Goal: Task Accomplishment & Management: Use online tool/utility

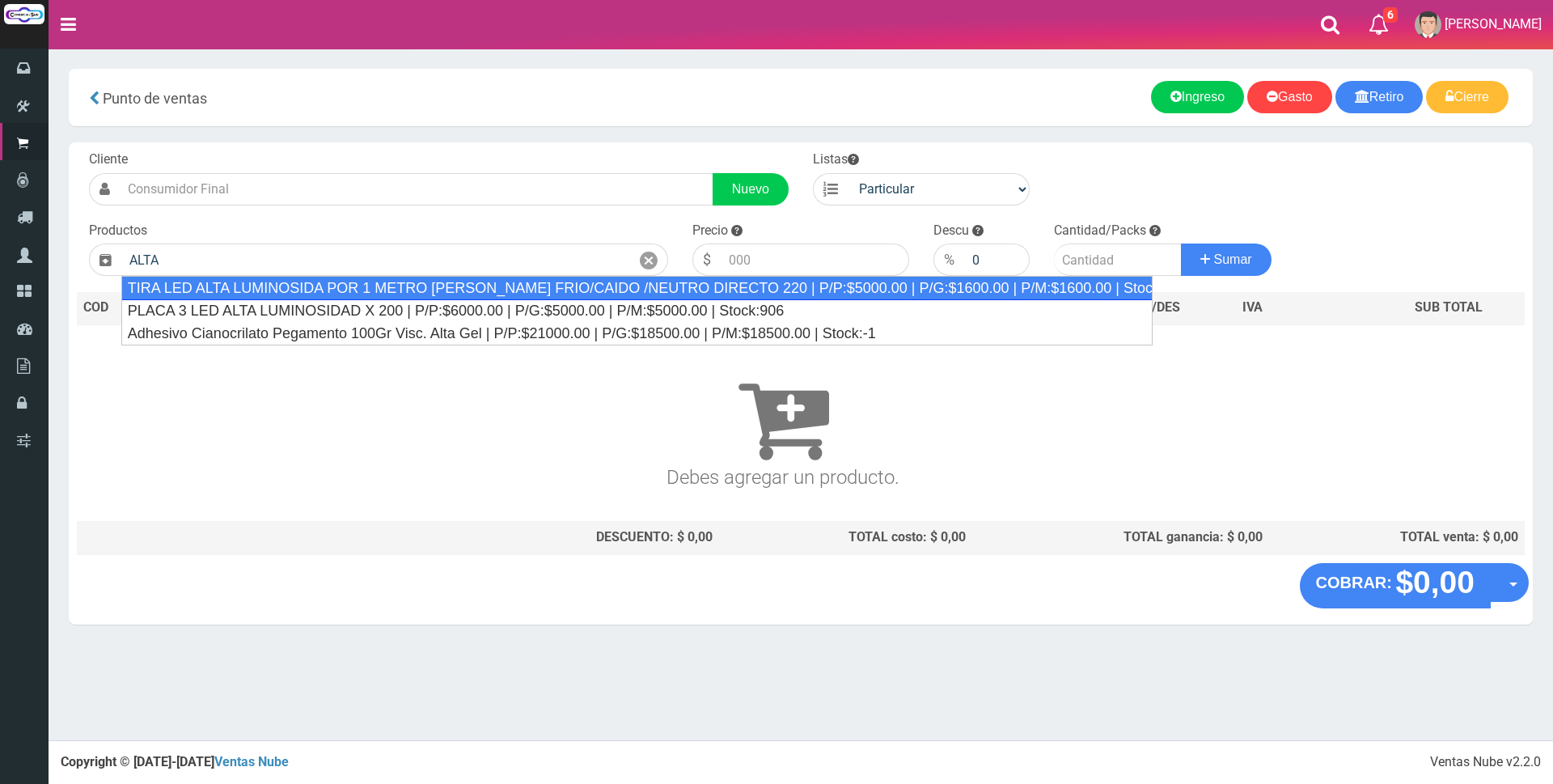
click at [456, 291] on div "TIRA LED ALTA LUMINOSIDA POR 1 METRO [PERSON_NAME] FRIO/CAIDO /NEUTRO DIRECTO 2…" at bounding box center [637, 288] width 1031 height 24
type input "TIRA LED ALTA LUMINOSIDA POR 1 METRO [PERSON_NAME] FRIO/CAIDO /NEUTRO DIRECTO 2…"
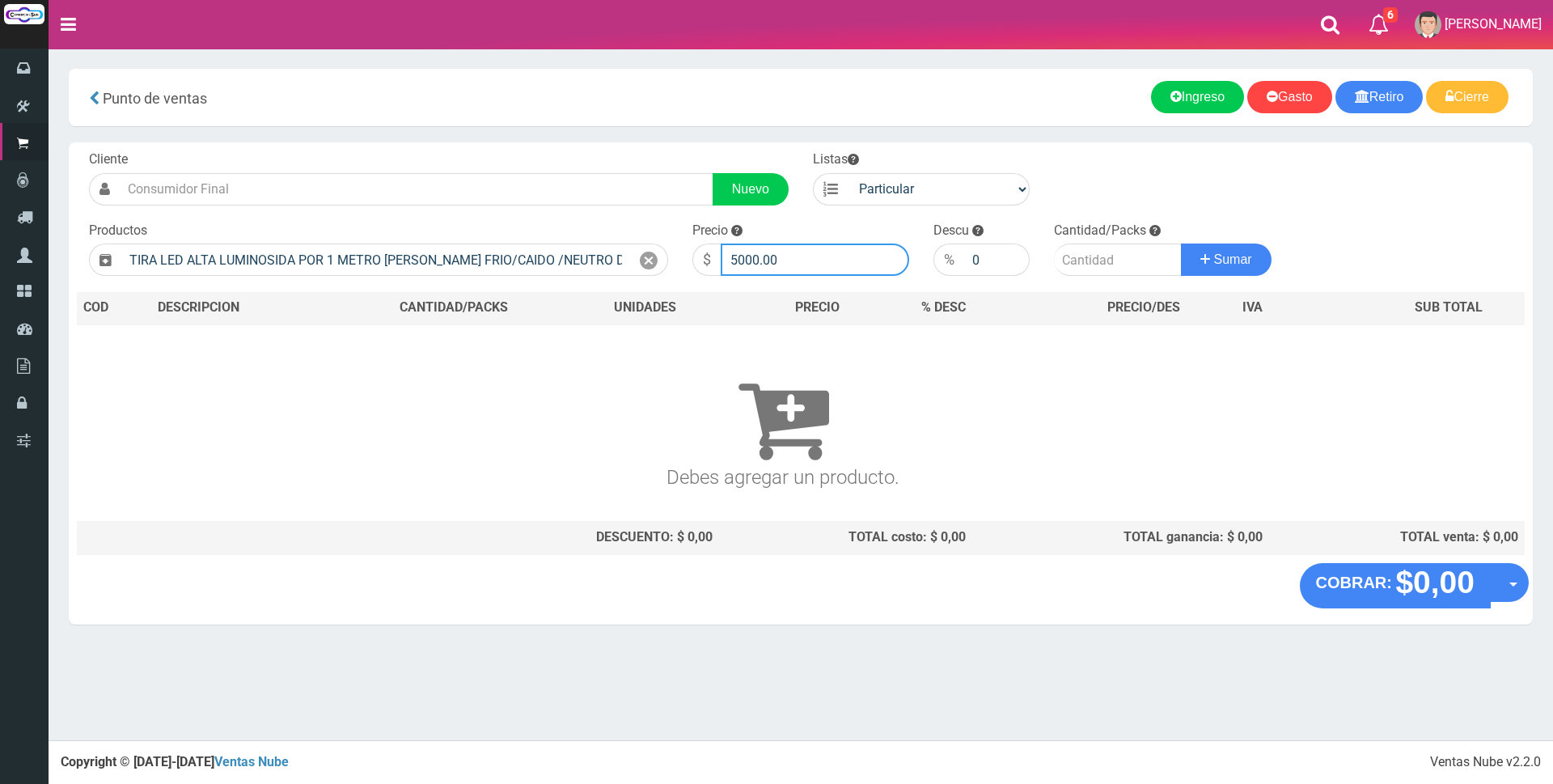
click at [787, 258] on input "5000.00" at bounding box center [815, 259] width 188 height 32
type input "5"
type input "8000"
click at [1094, 262] on input "number" at bounding box center [1118, 259] width 128 height 32
type input "5"
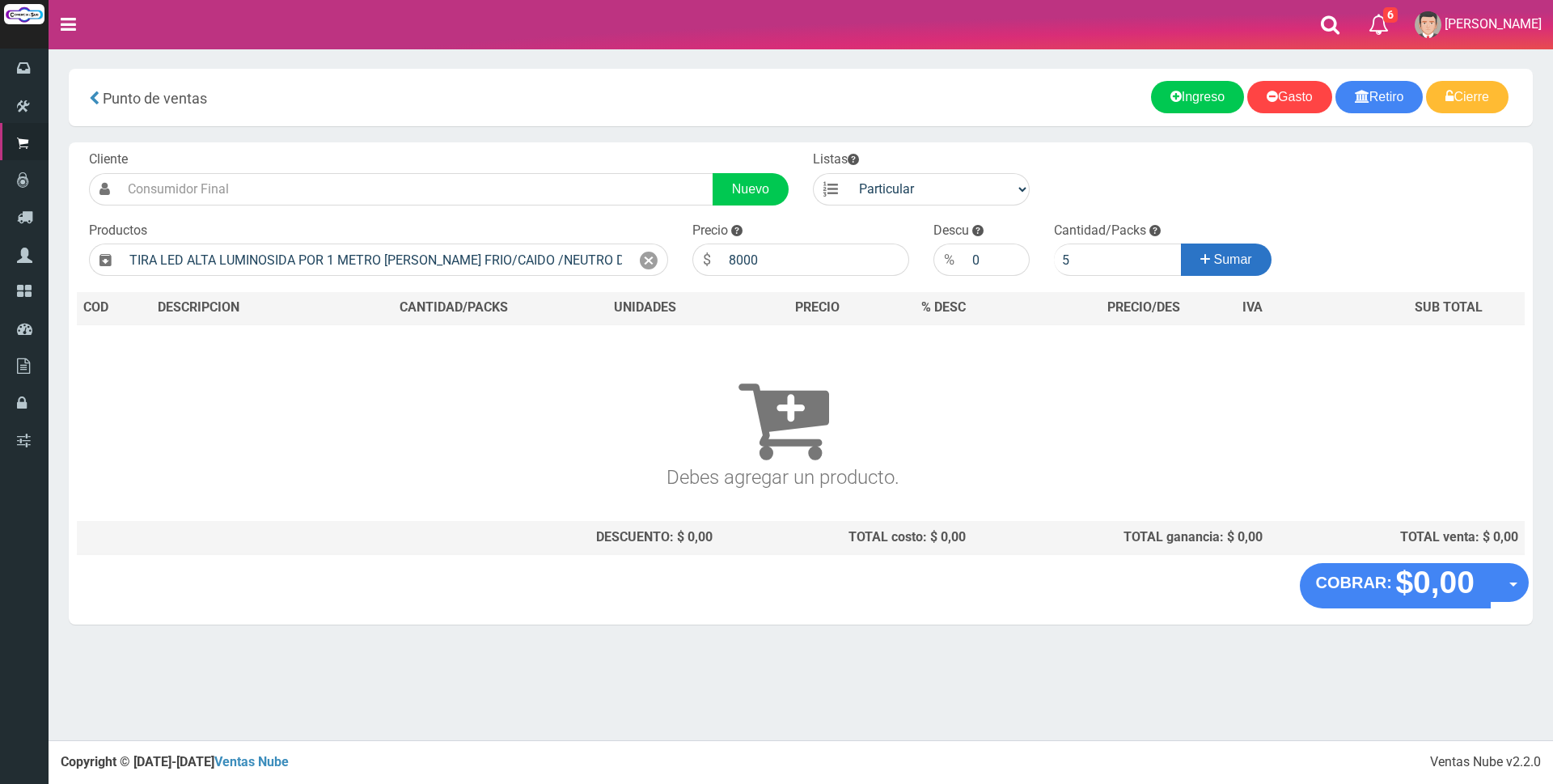
click at [1245, 260] on span "Sumar" at bounding box center [1232, 258] width 38 height 13
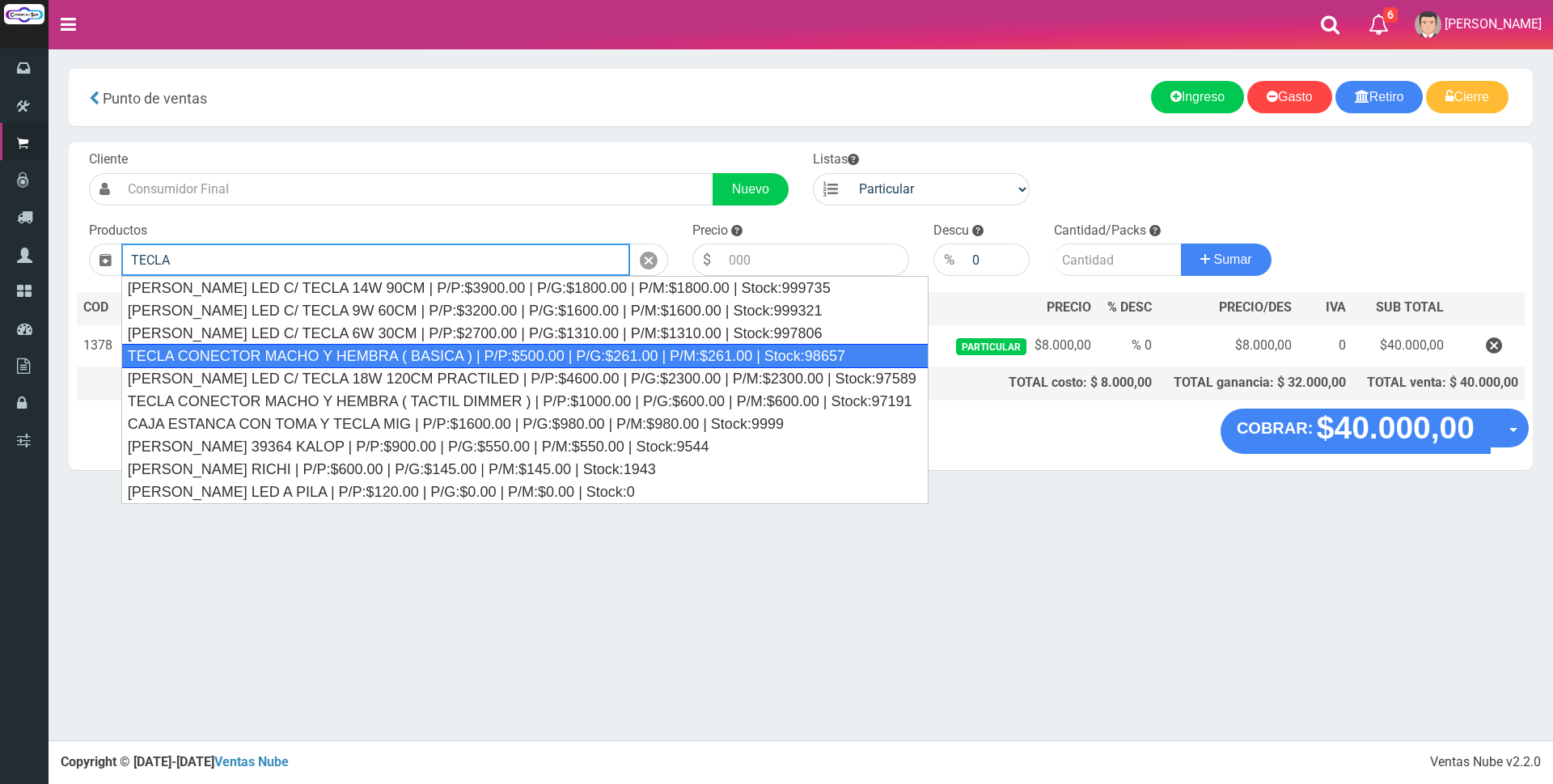
click at [567, 356] on div "TECLA CONECTOR MACHO Y HEMBRA ( BASICA ) | P/P:$500.00 | P/G:$261.00 | P/M:$261…" at bounding box center [525, 355] width 807 height 24
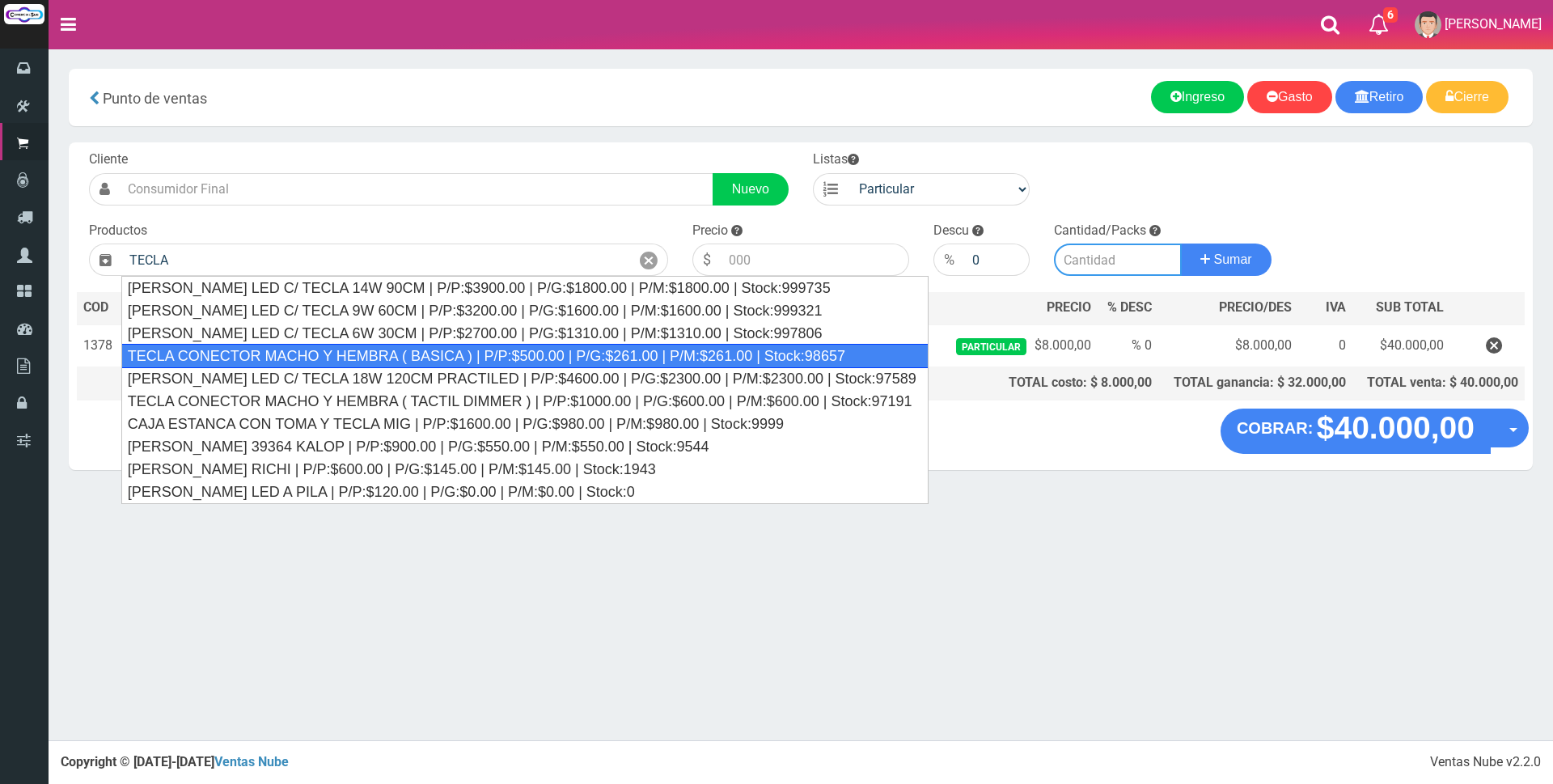
type input "TECLA CONECTOR MACHO Y HEMBRA ( BASICA ) | P/P:$500.00 | P/G:$261.00 | P/M:$261…"
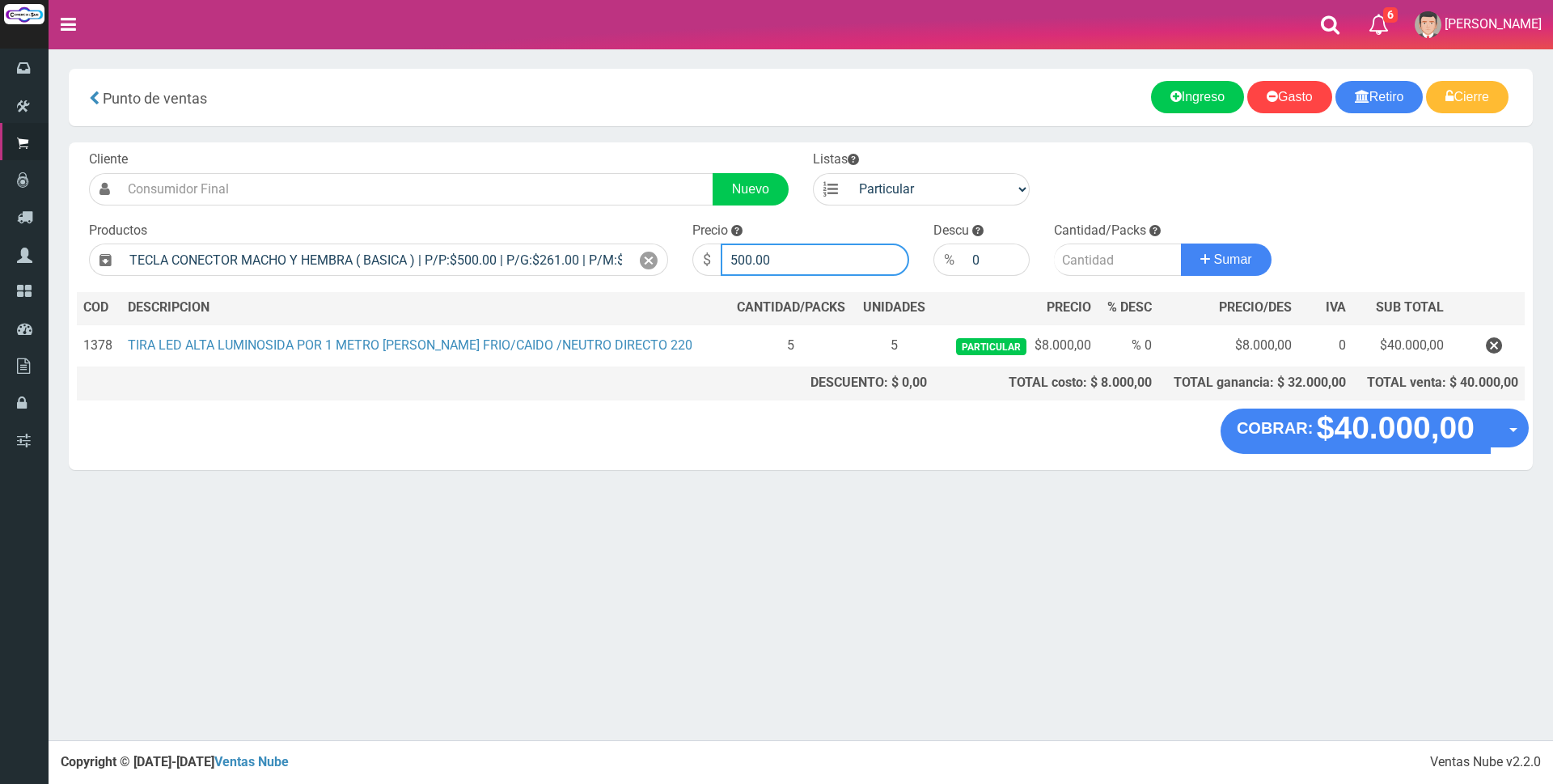
click at [816, 249] on input "500.00" at bounding box center [815, 259] width 188 height 32
type input "5"
type input "5000"
click at [1082, 258] on input "number" at bounding box center [1118, 259] width 128 height 32
type input "1"
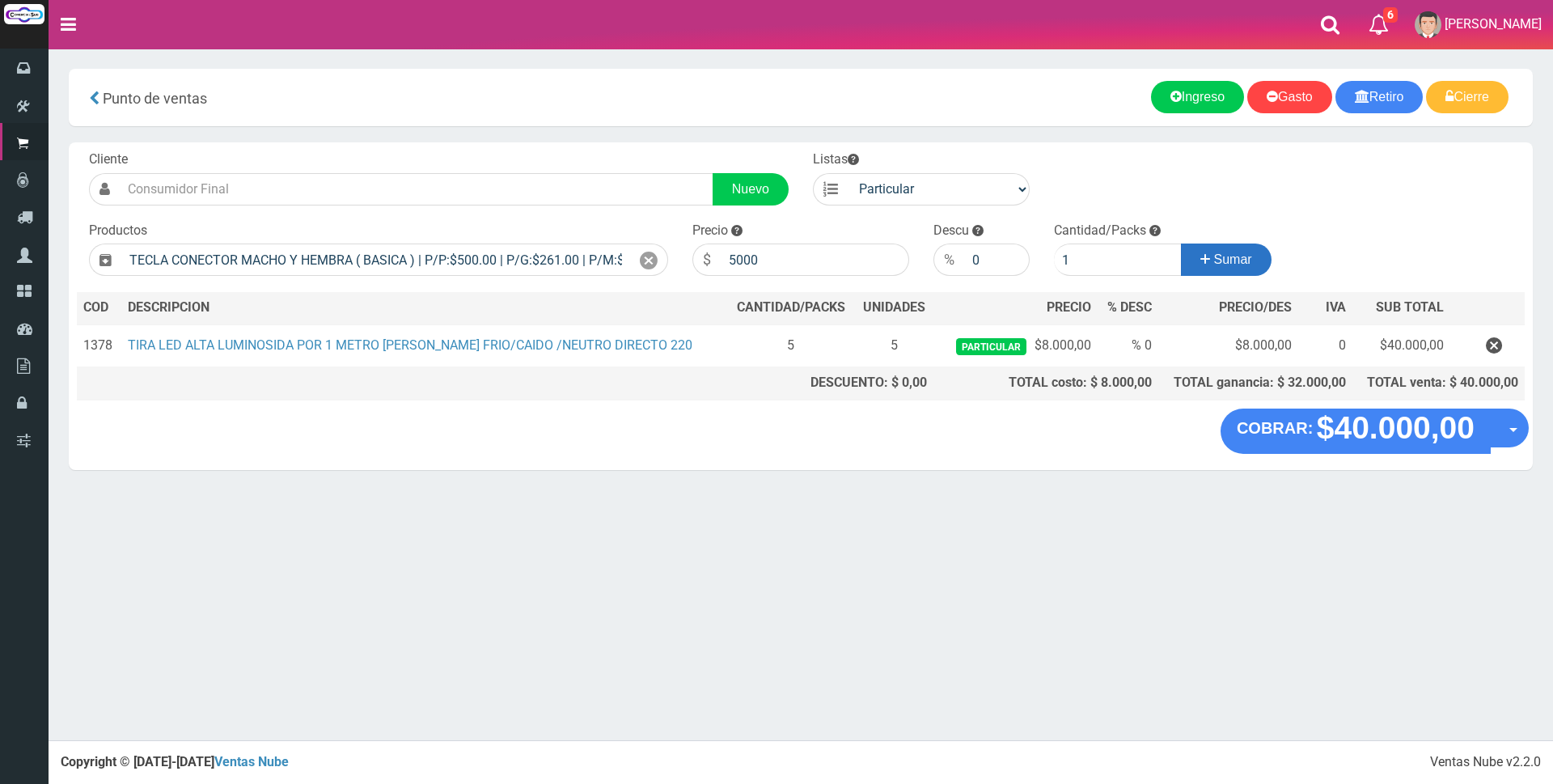
click at [1239, 264] on span "Sumar" at bounding box center [1232, 258] width 38 height 13
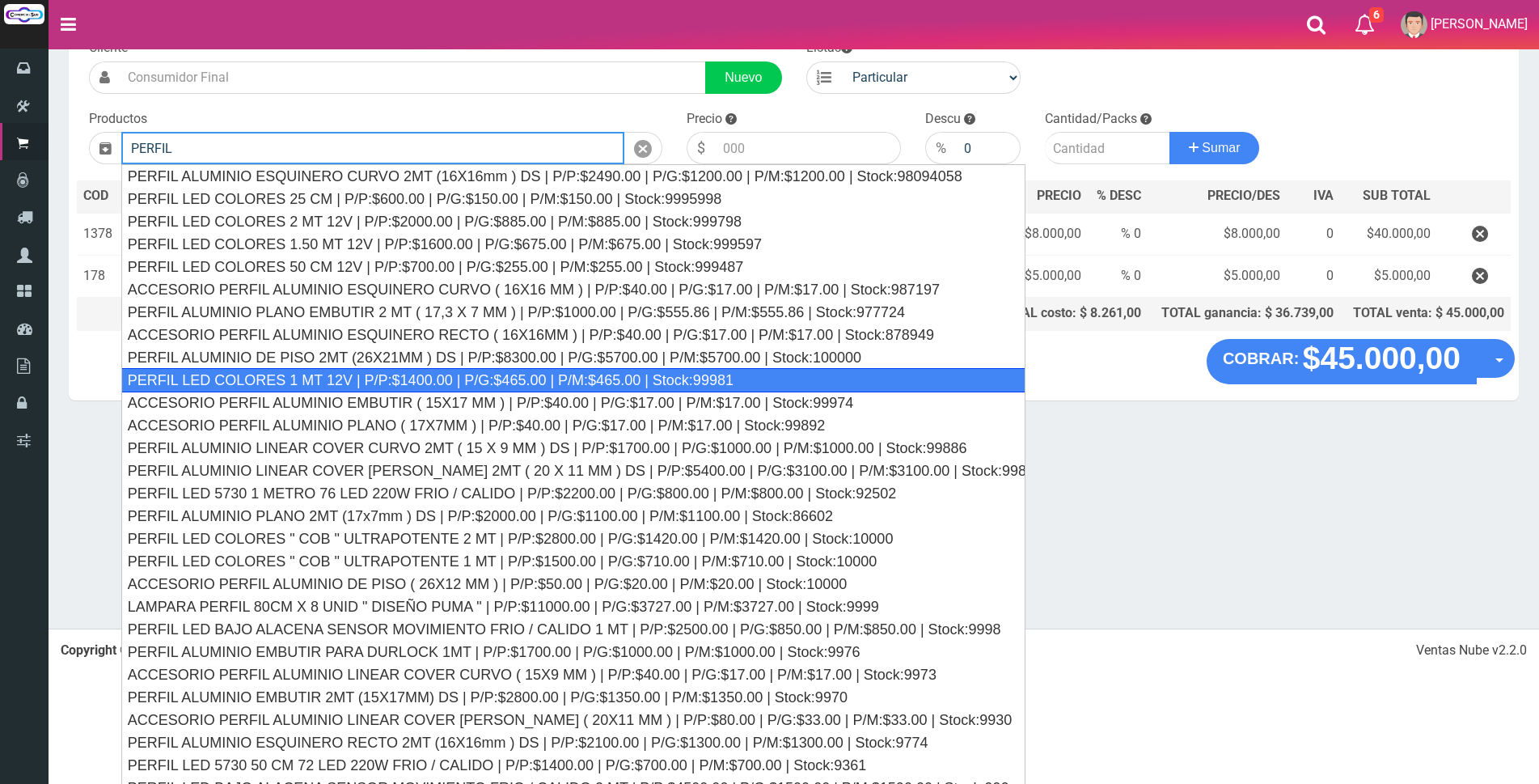
scroll to position [128, 0]
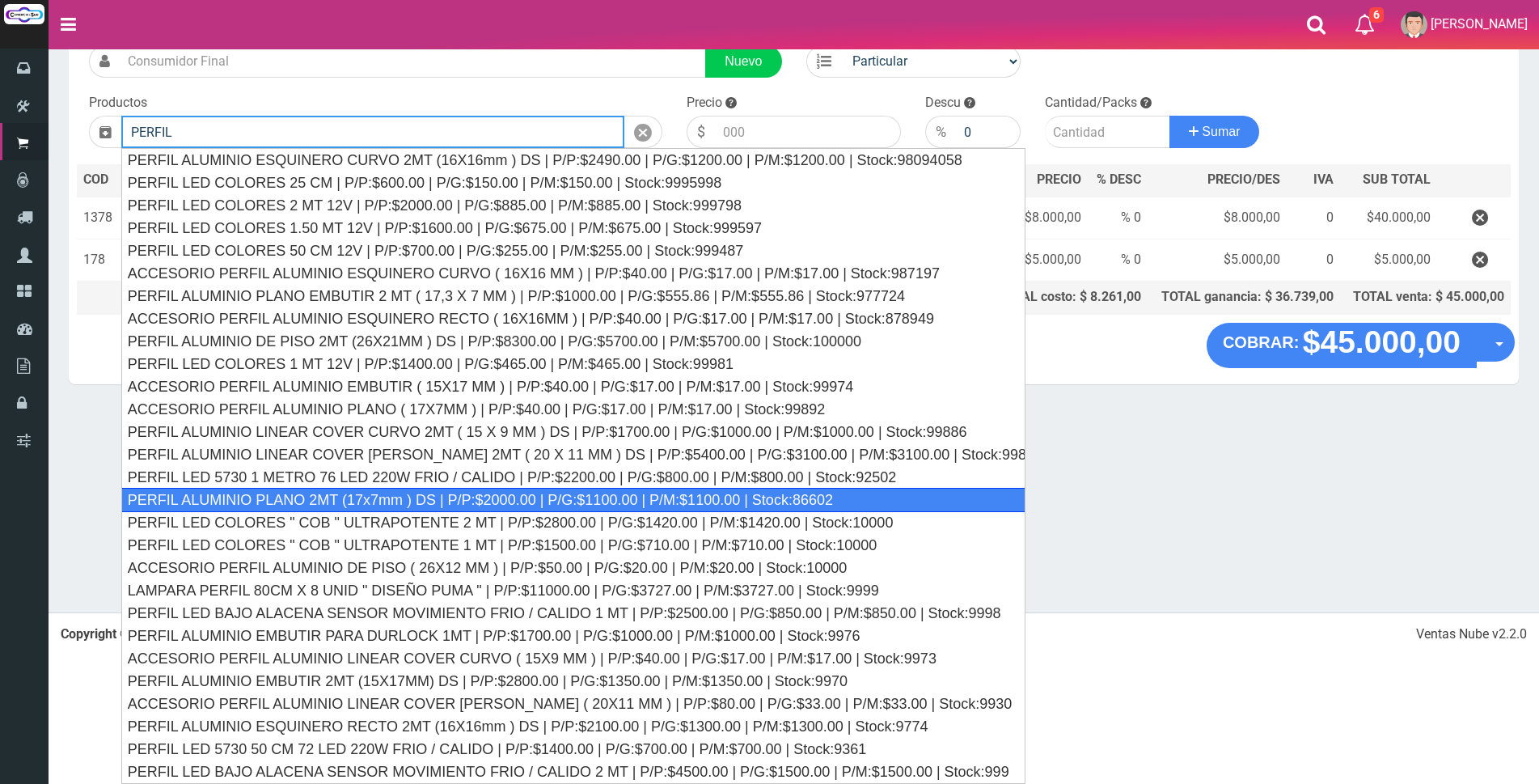
click at [595, 508] on div "PERFIL ALUMINIO PLANO 2MT (17x7mm ) DS | P/P:$2000.00 | P/G:$1100.00 | P/M:$110…" at bounding box center [574, 499] width 904 height 24
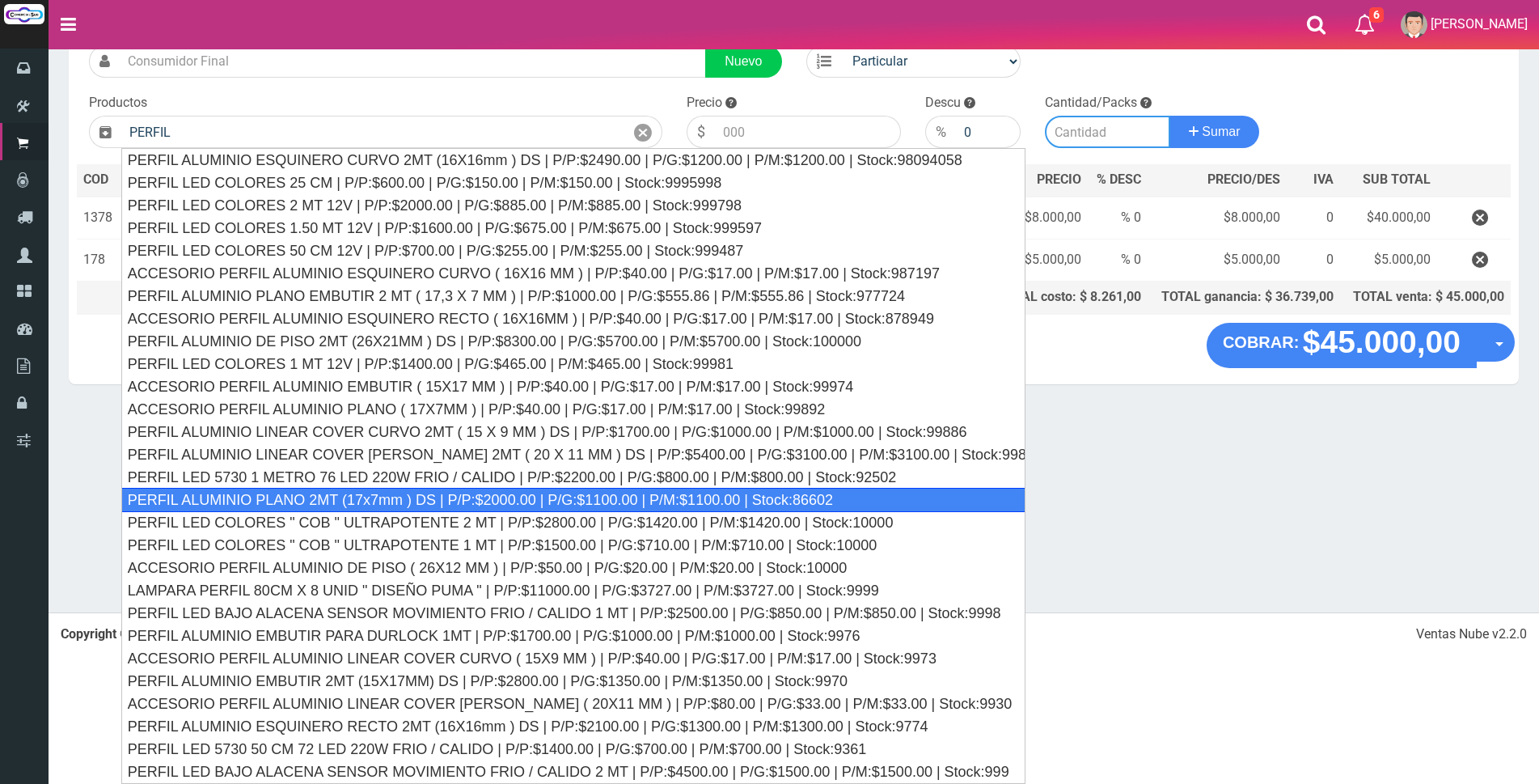
type input "PERFIL ALUMINIO PLANO 2MT (17x7mm ) DS | P/P:$2000.00 | P/G:$1100.00 | P/M:$110…"
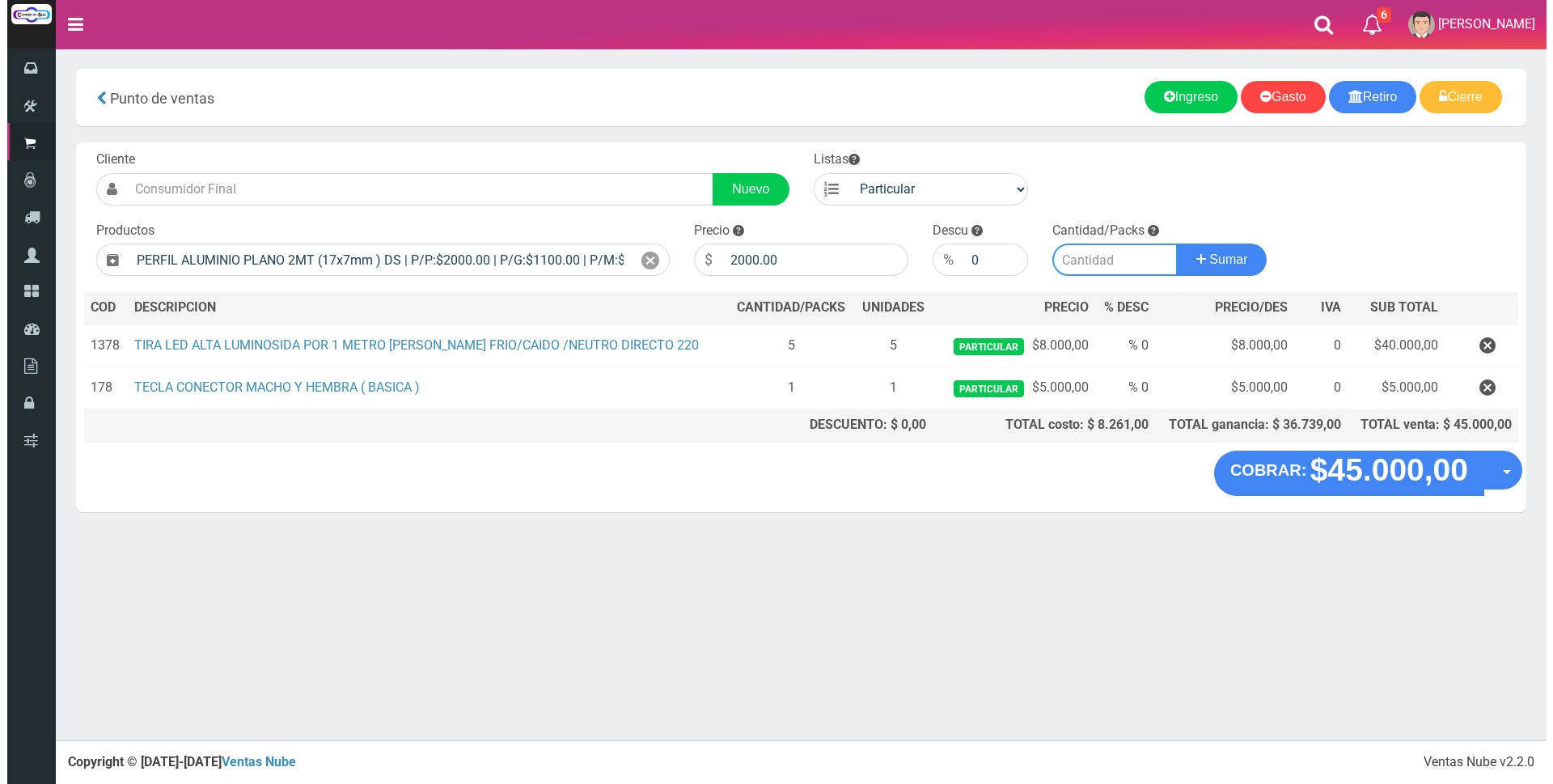
scroll to position [0, 0]
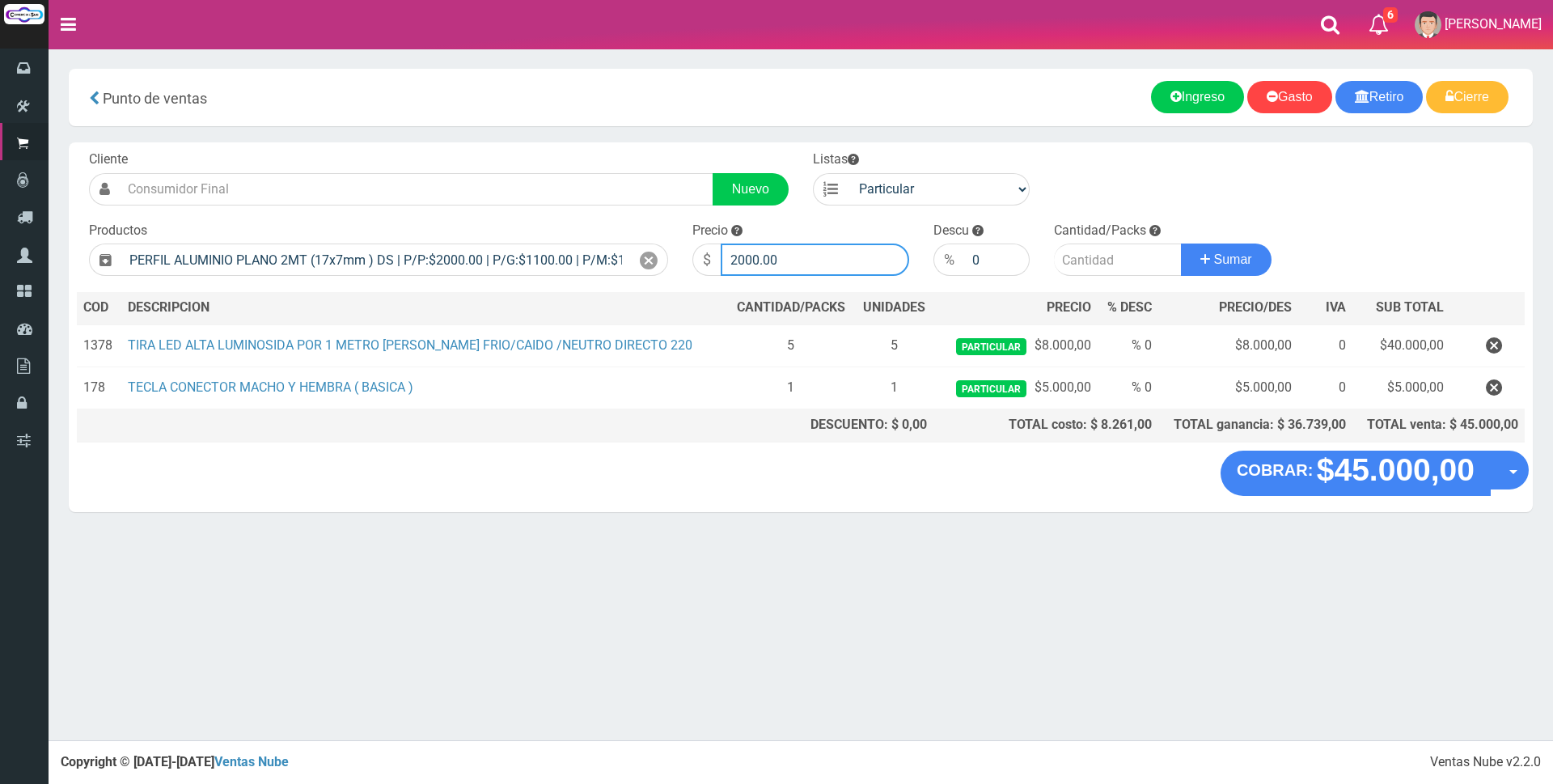
click at [820, 256] on input "2000.00" at bounding box center [815, 259] width 188 height 32
type input "2"
type input "6500"
click at [1091, 252] on input "number" at bounding box center [1118, 259] width 128 height 32
type input "3"
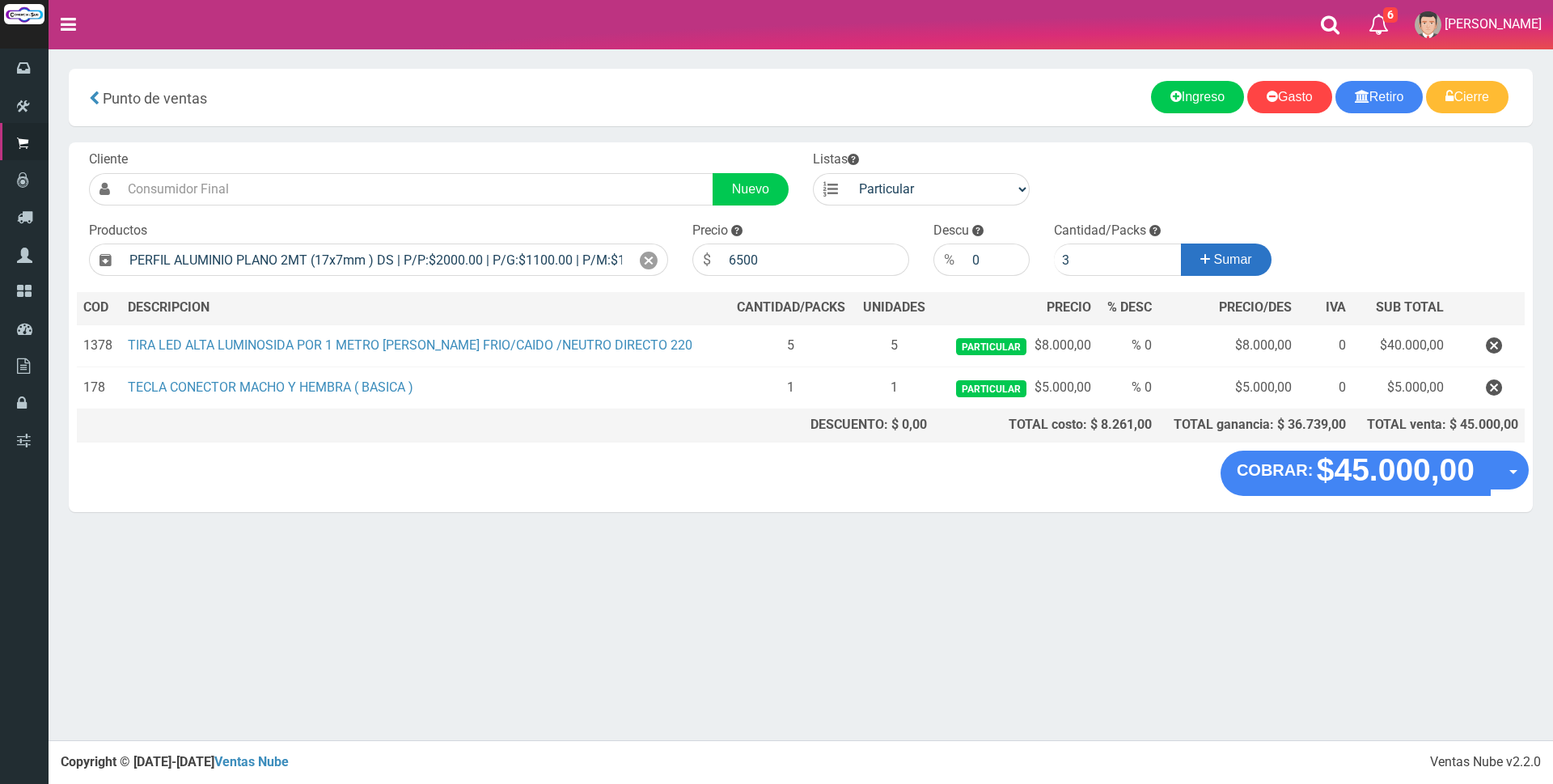
click at [1214, 260] on span "Sumar" at bounding box center [1232, 258] width 38 height 13
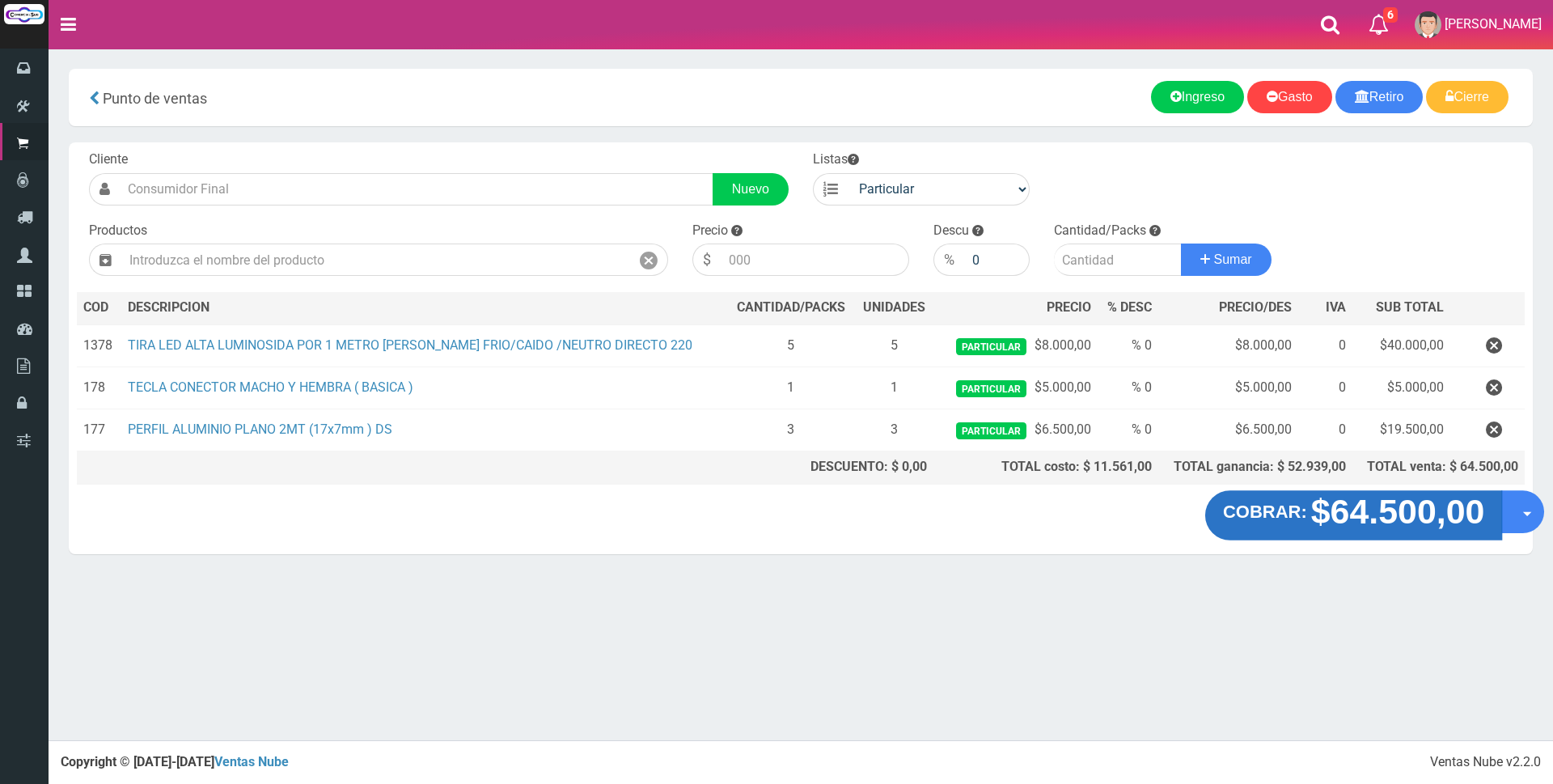
click at [1343, 518] on strong "$64.500,00" at bounding box center [1398, 511] width 174 height 38
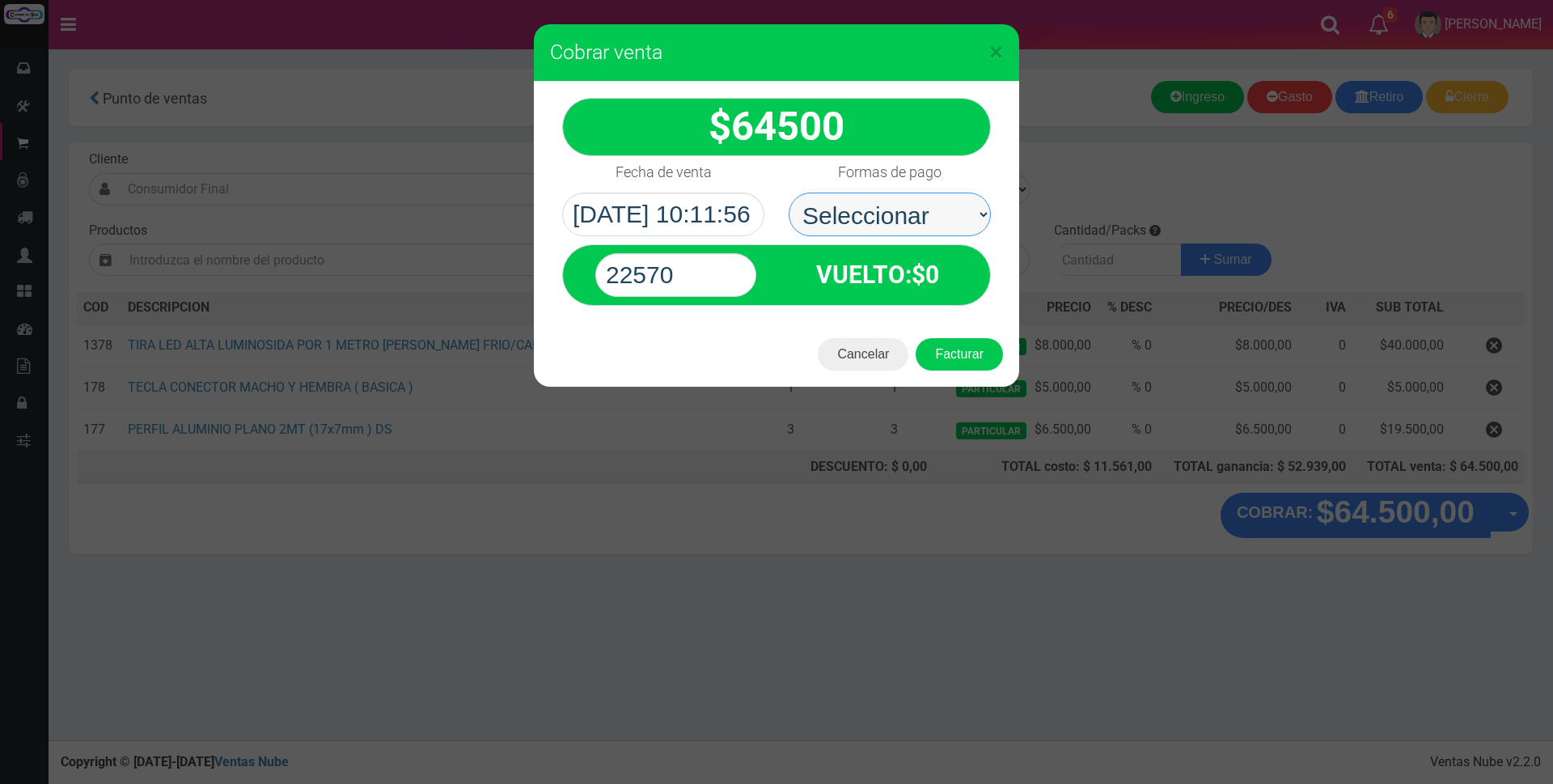
click at [921, 208] on select "Seleccionar Efectivo Tarjeta de Crédito Depósito Débito" at bounding box center [890, 214] width 202 height 44
click at [758, 714] on div "× Cobrar venta 64500" at bounding box center [776, 392] width 1553 height 784
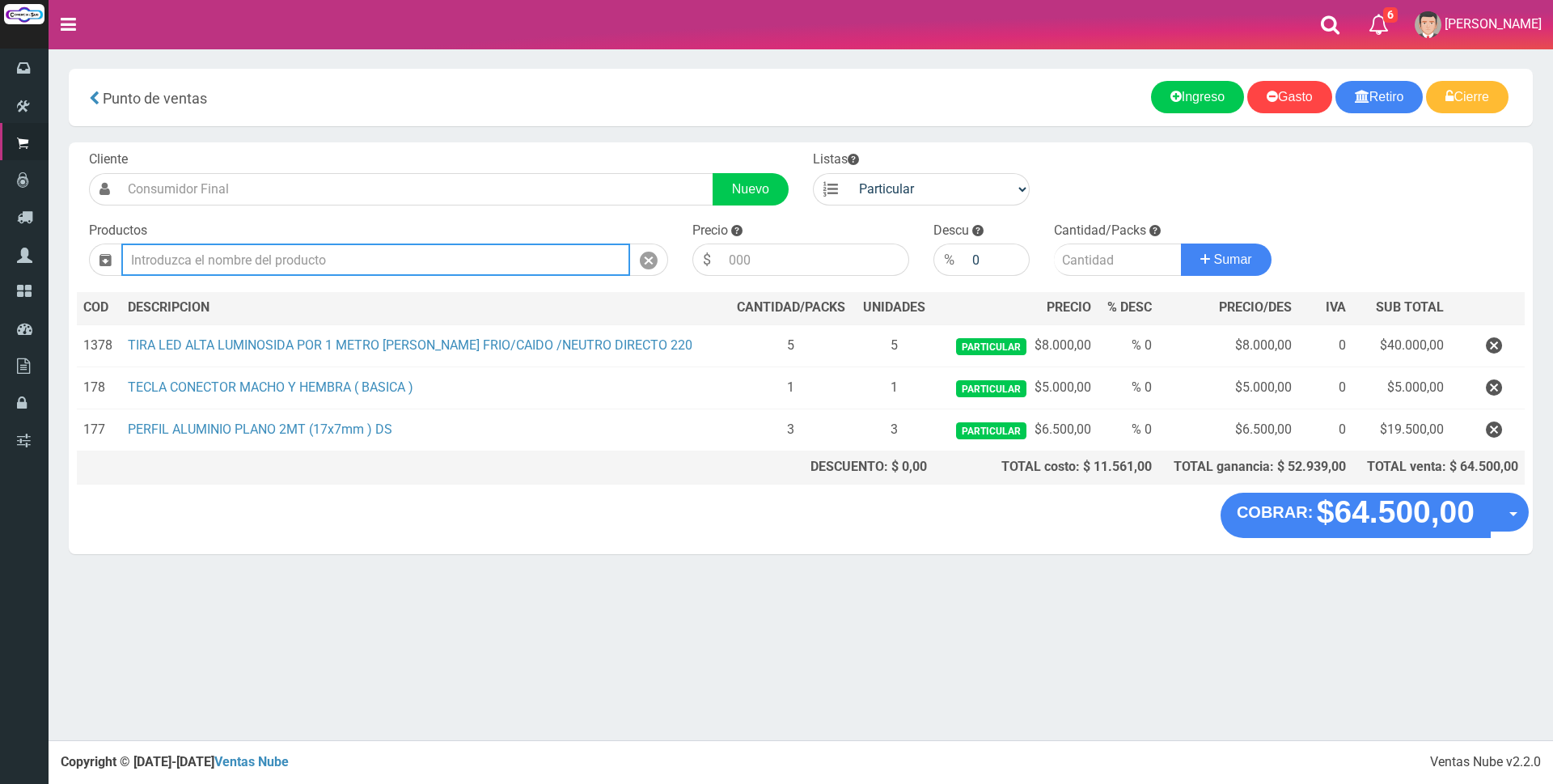
click at [354, 258] on input "text" at bounding box center [376, 259] width 509 height 32
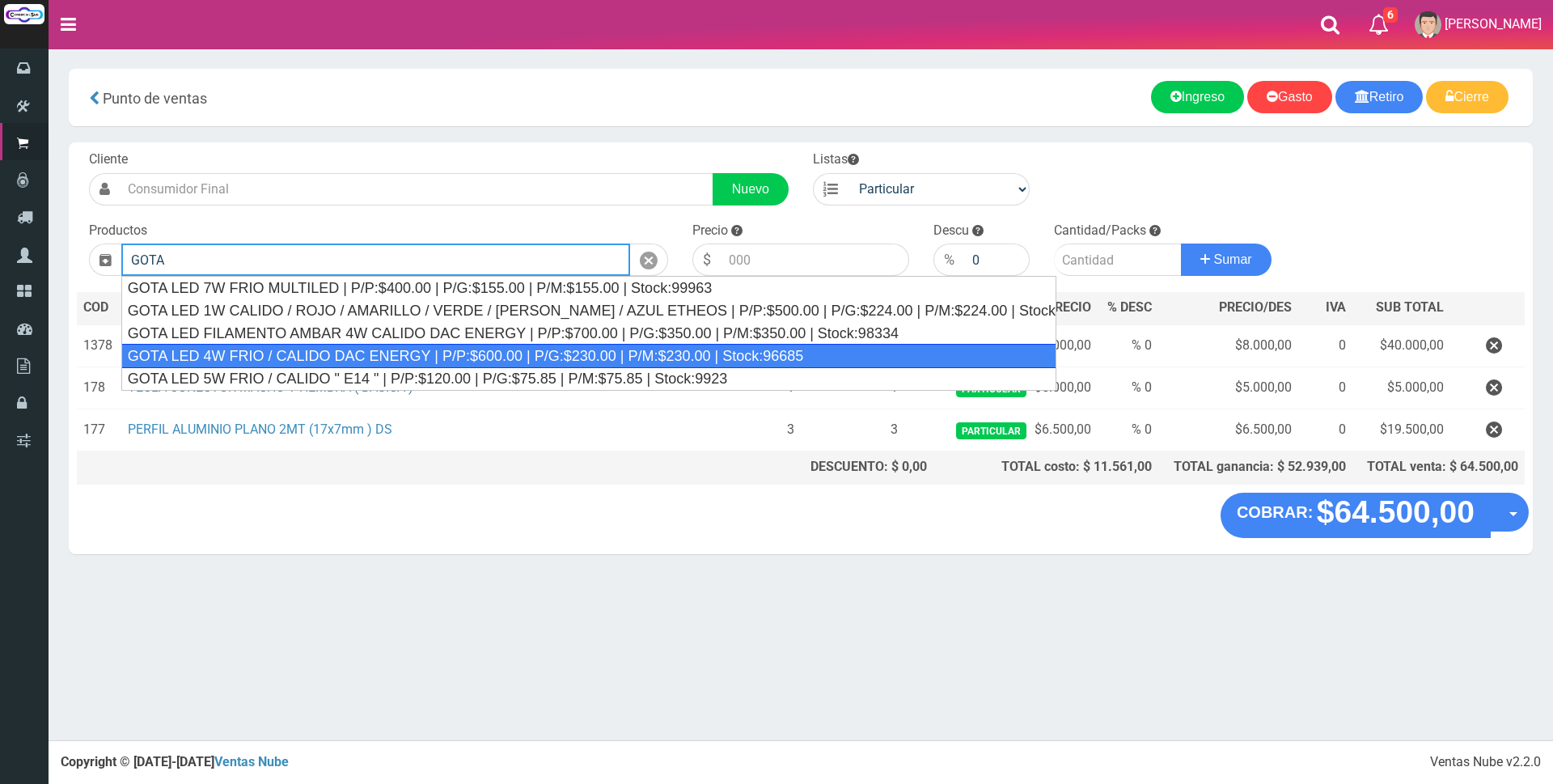
click at [434, 352] on div "GOTA LED 4W FRIO / CALIDO DAC ENERGY | P/P:$600.00 | P/G:$230.00 | P/M:$230.00 …" at bounding box center [589, 355] width 935 height 24
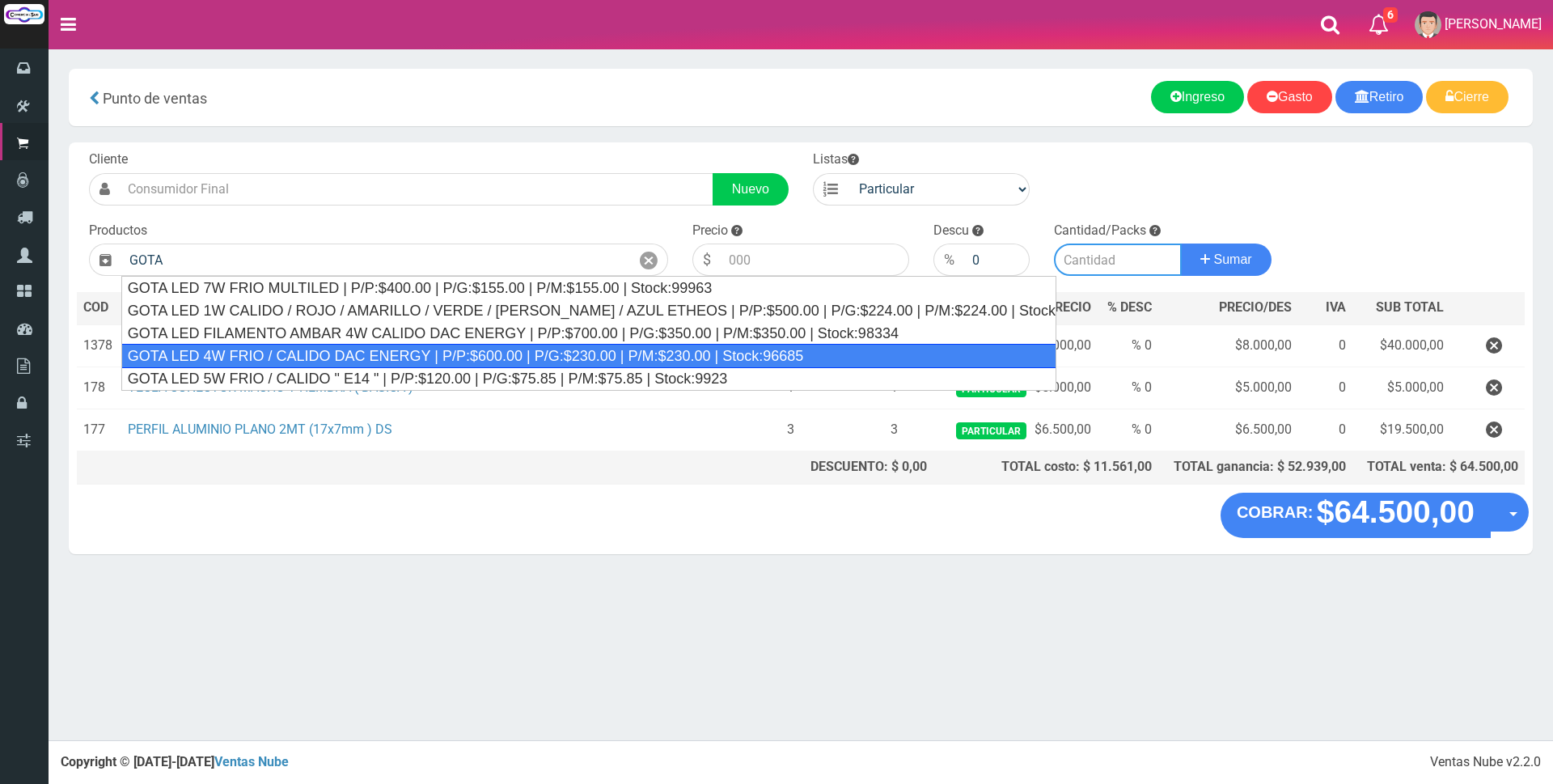
type input "GOTA LED 4W FRIO / CALIDO DAC ENERGY | P/P:$600.00 | P/G:$230.00 | P/M:$230.00 …"
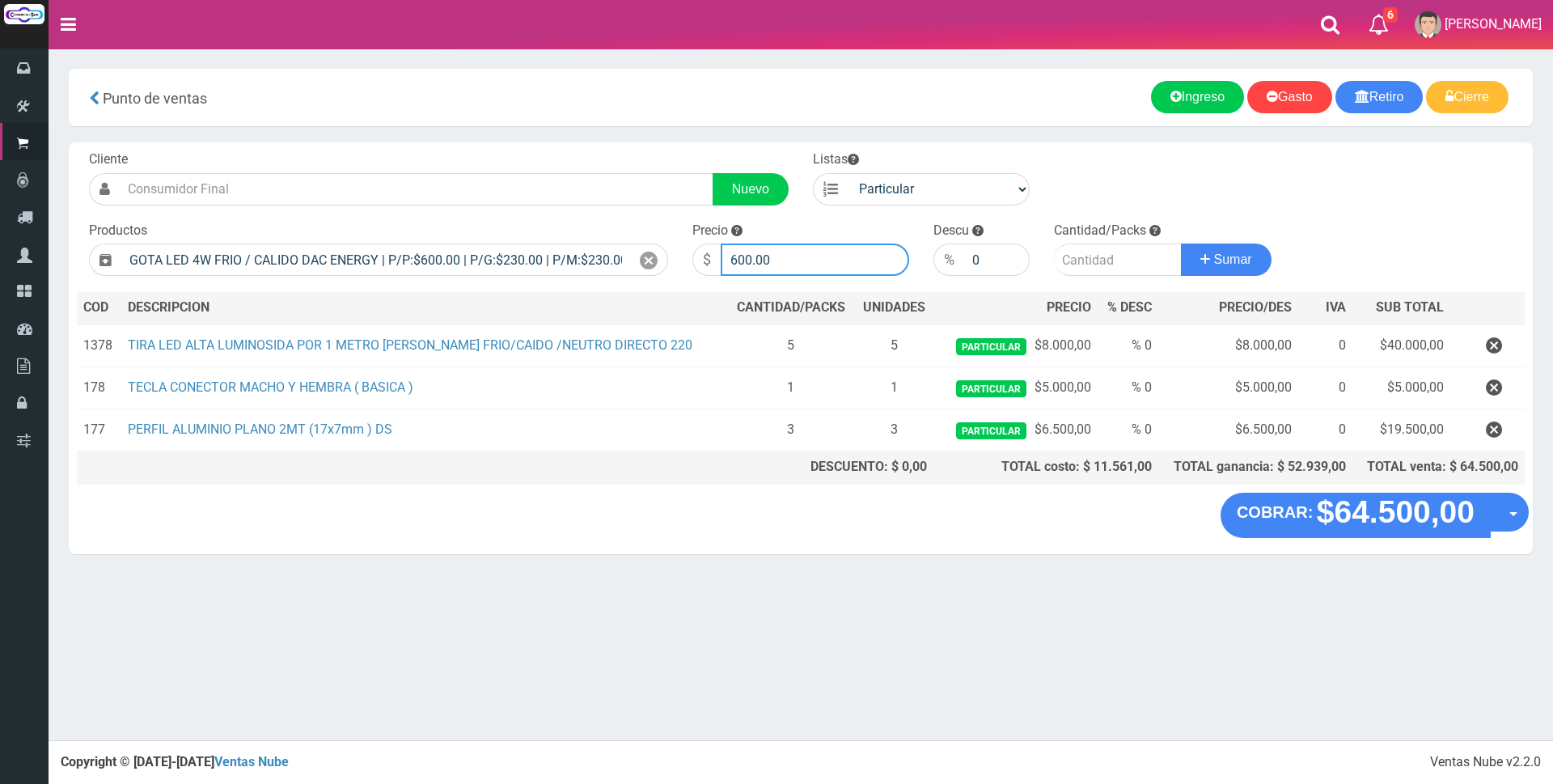
click at [823, 250] on input "600.00" at bounding box center [815, 259] width 188 height 32
type input "6"
type input "2200"
click at [1114, 261] on input "number" at bounding box center [1118, 259] width 128 height 32
type input "2"
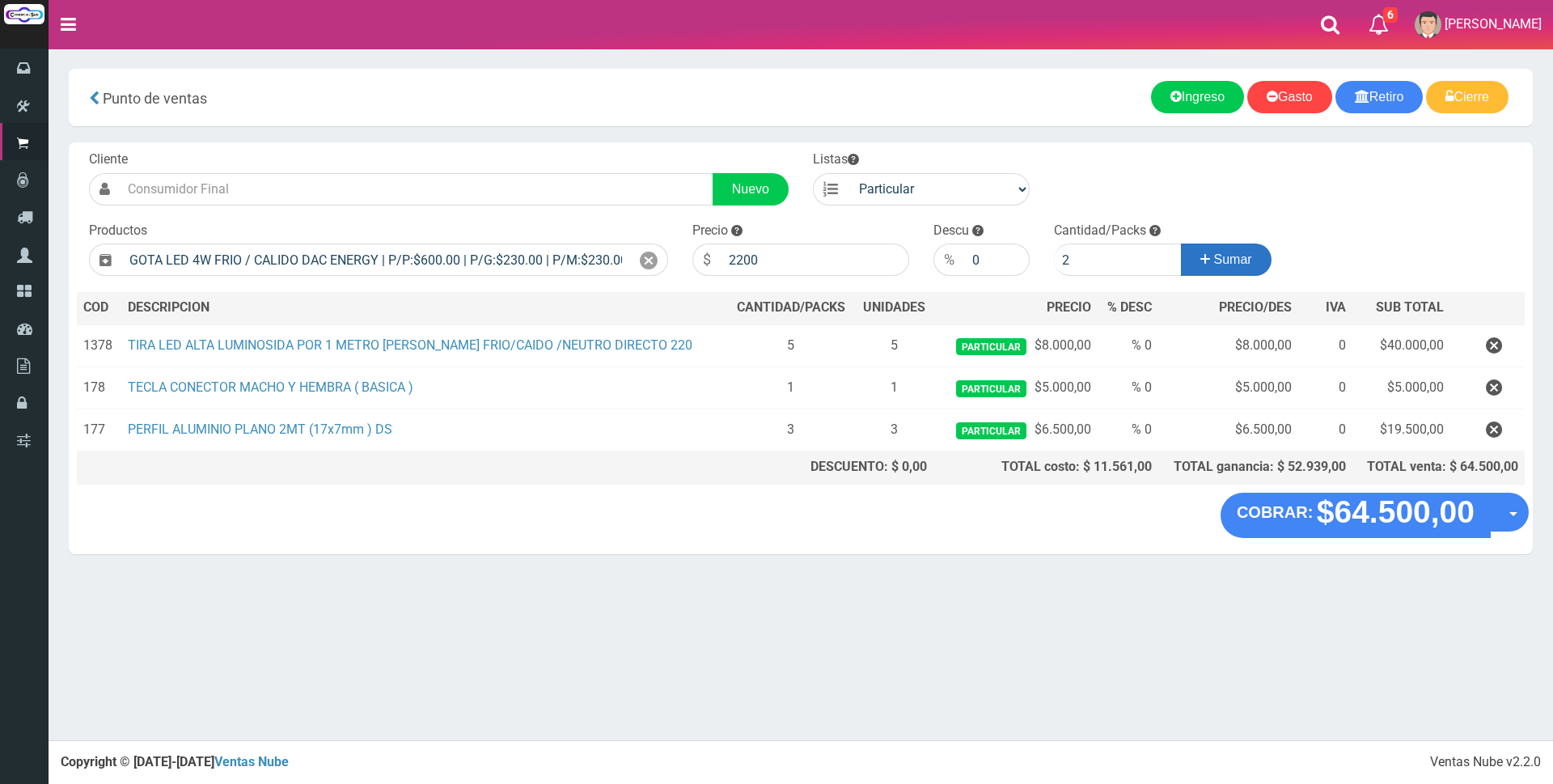
click at [1251, 266] on span "Sumar" at bounding box center [1232, 258] width 38 height 13
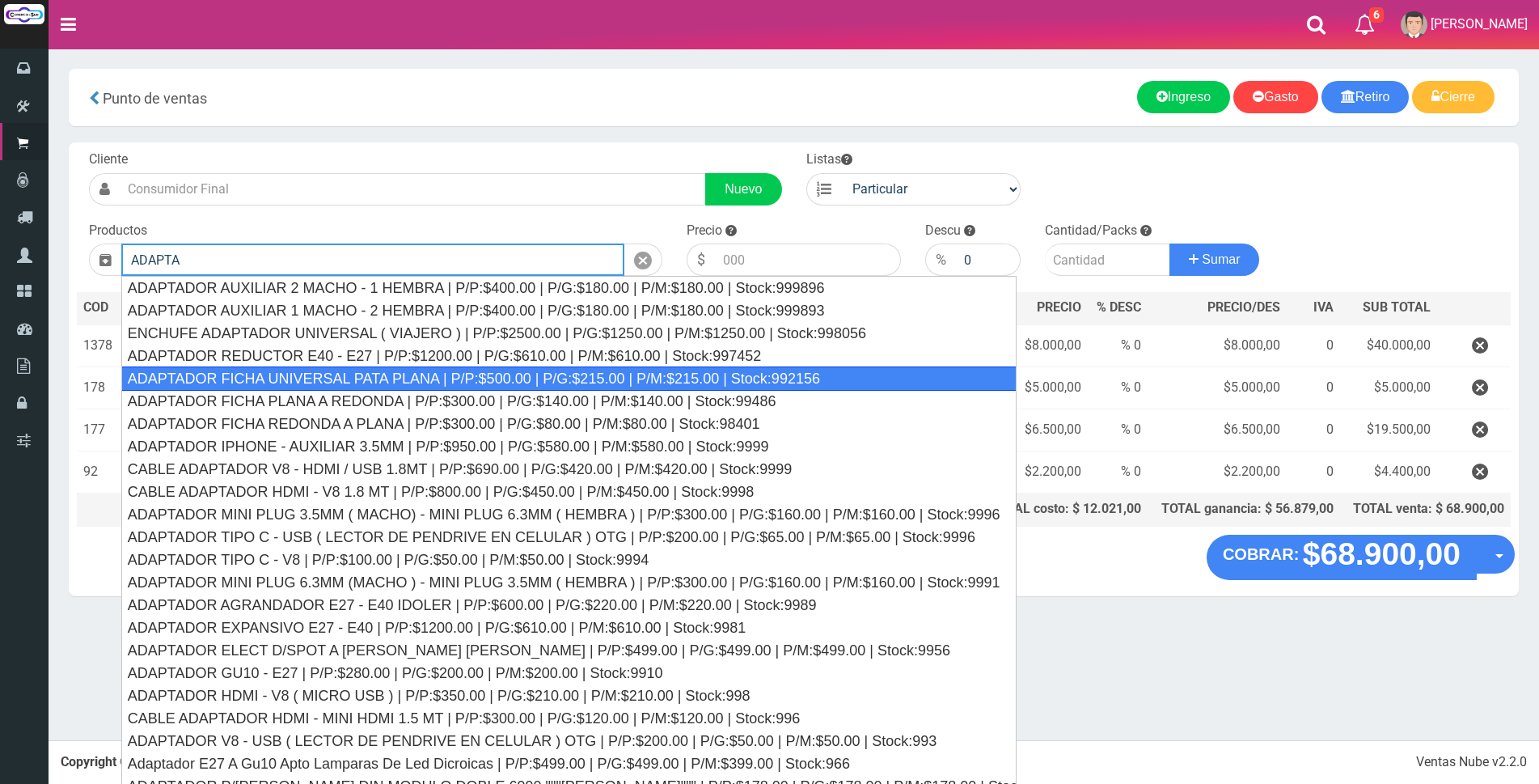
click at [473, 382] on div "ADAPTADOR FICHA UNIVERSAL PATA PLANA | P/P:$500.00 | P/G:$215.00 | P/M:$215.00 …" at bounding box center [569, 378] width 895 height 24
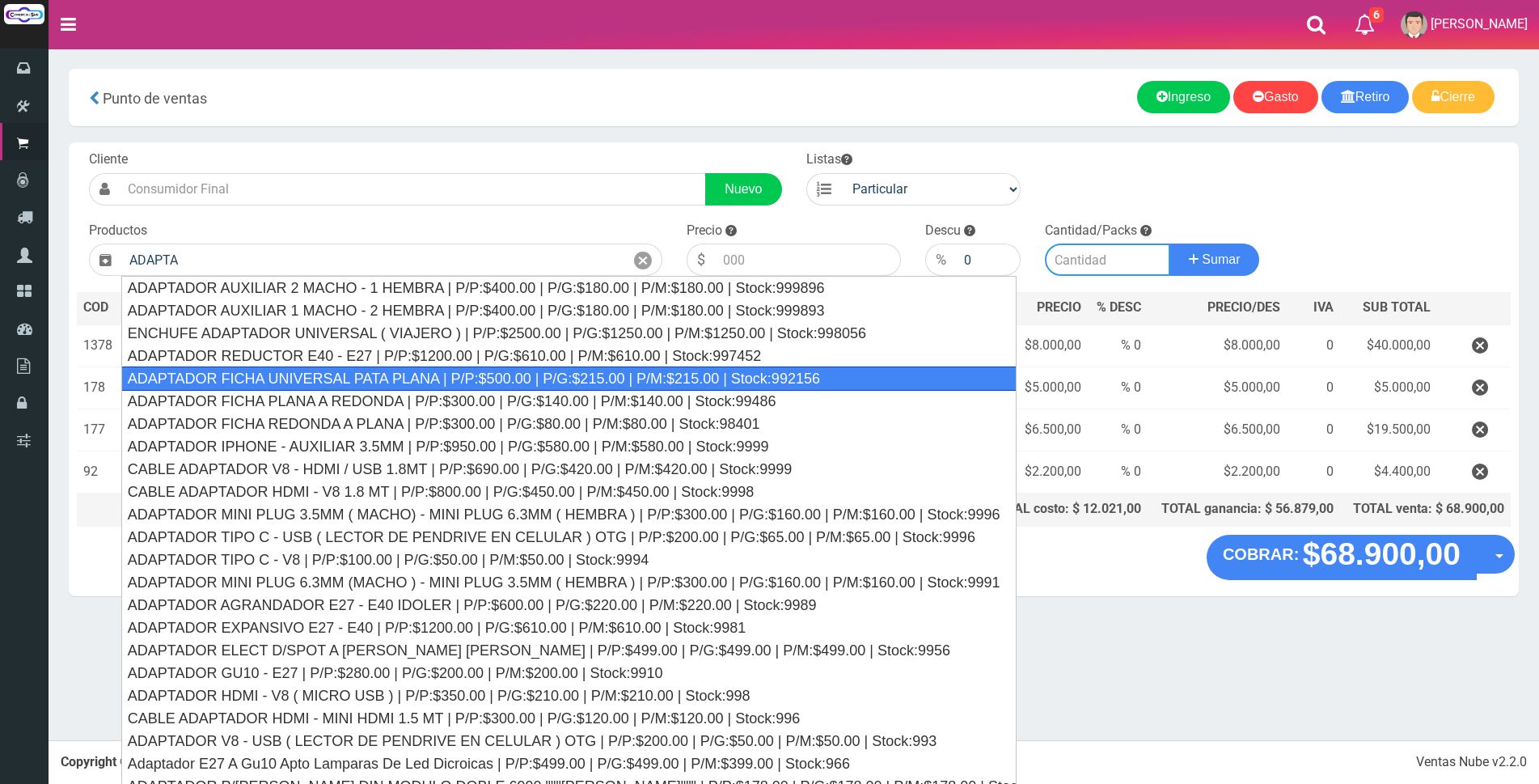
type input "ADAPTADOR FICHA UNIVERSAL PATA PLANA | P/P:$500.00 | P/G:$215.00 | P/M:$215.00 …"
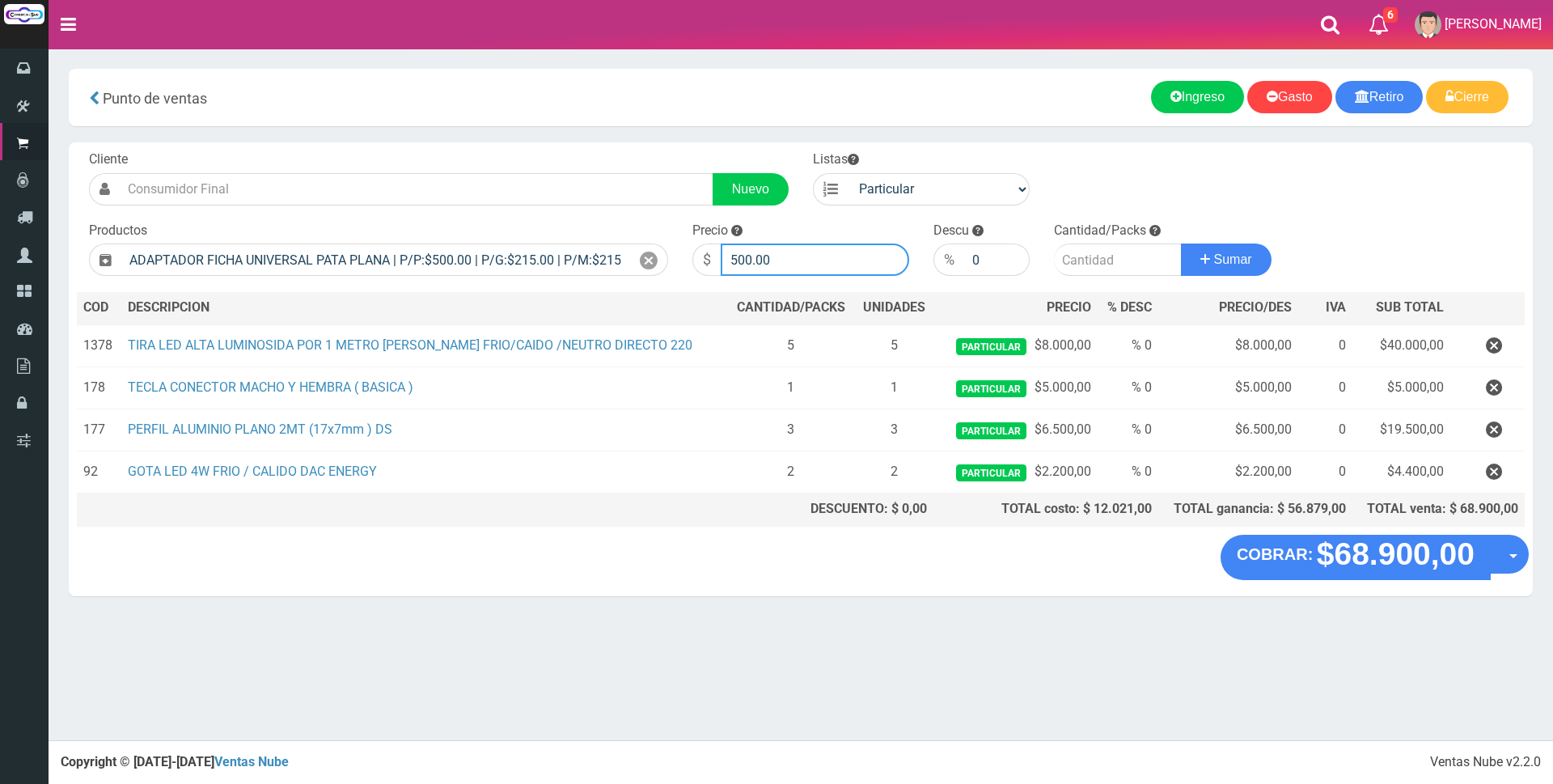
click at [785, 259] on input "500.00" at bounding box center [815, 259] width 188 height 32
type input "5"
type input "3500"
click at [1095, 264] on input "number" at bounding box center [1118, 259] width 128 height 32
type input "1"
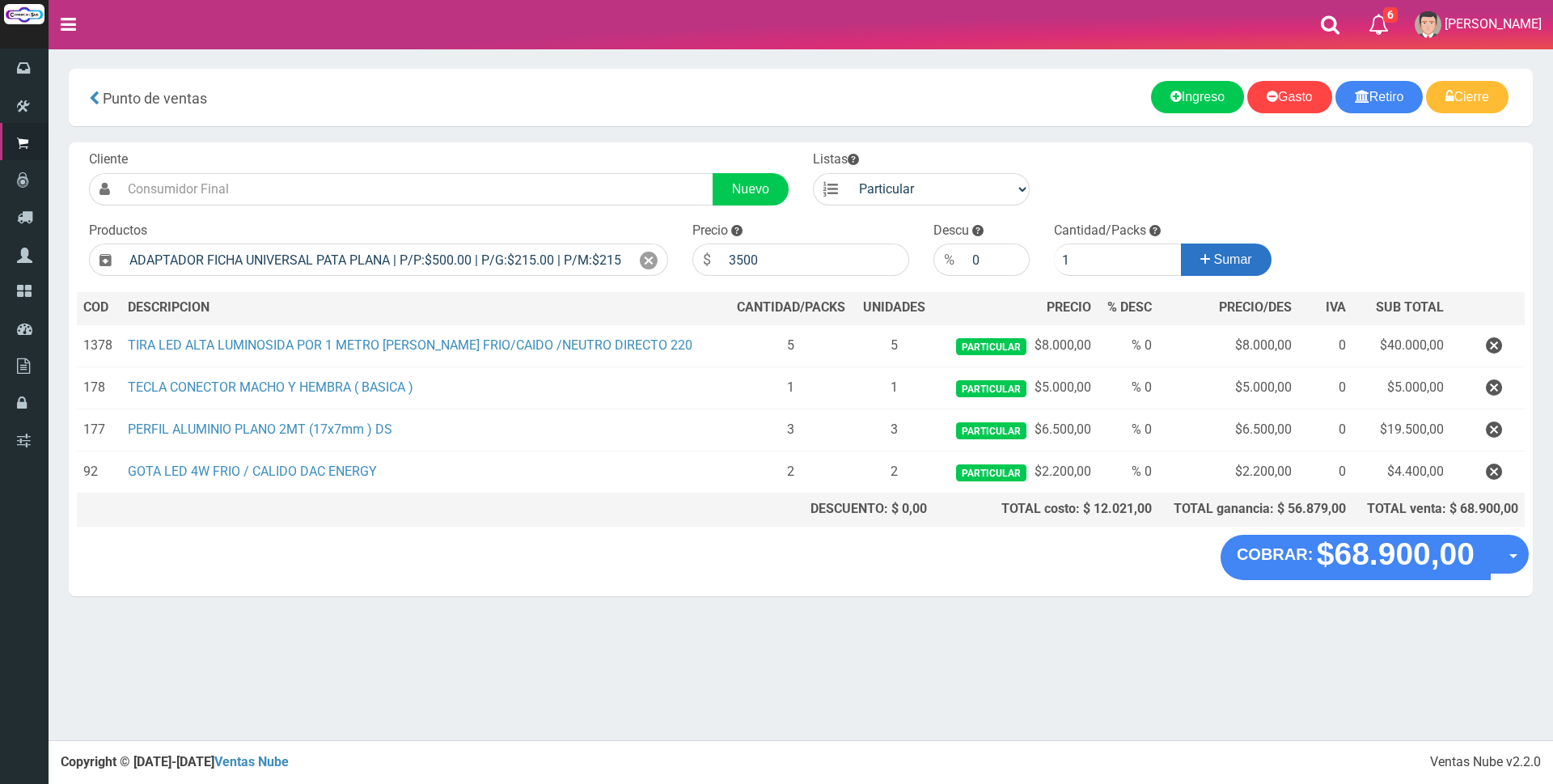
click at [1244, 257] on span "Sumar" at bounding box center [1232, 258] width 38 height 13
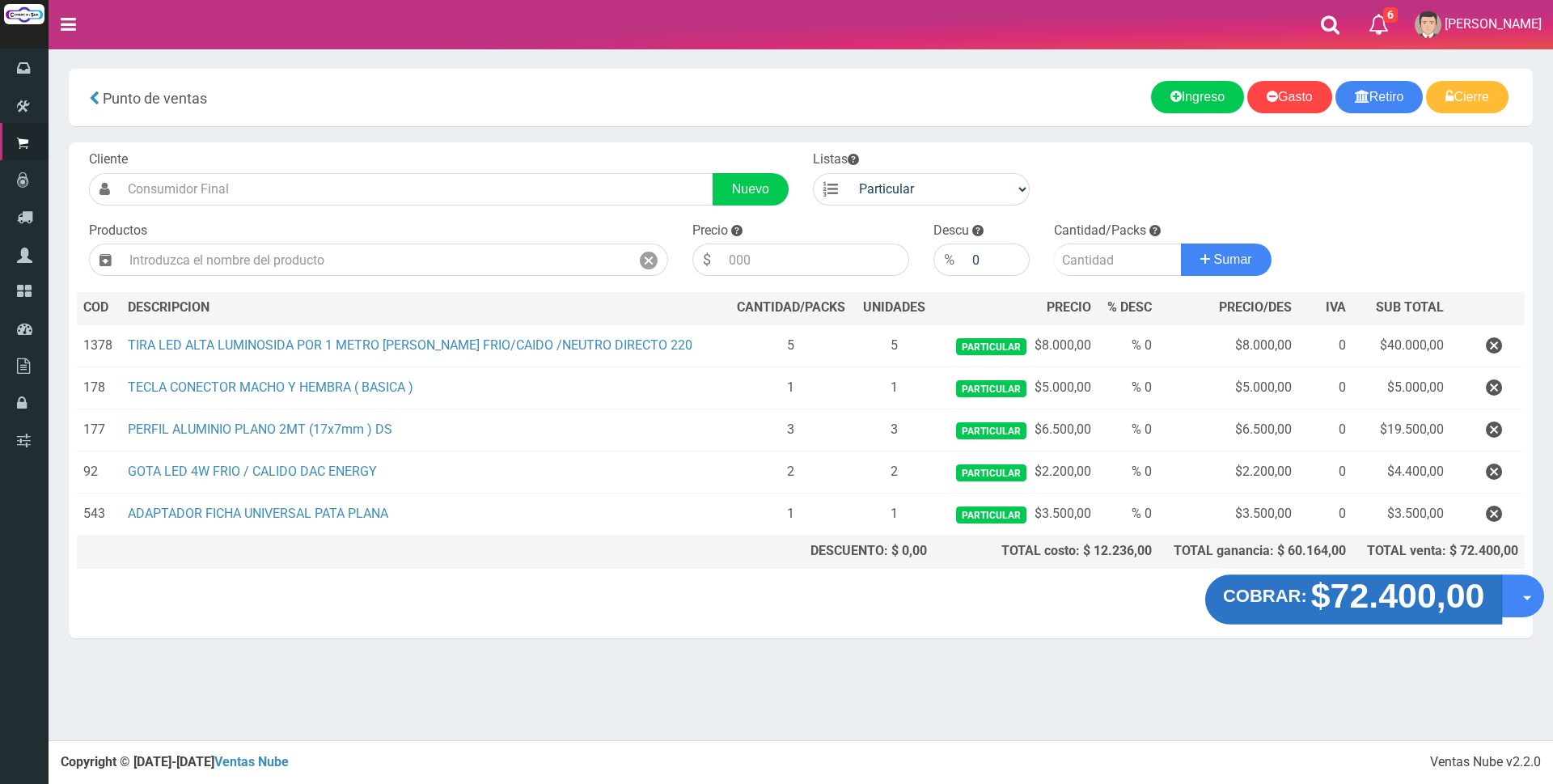
click at [1378, 603] on strong "$72.400,00" at bounding box center [1398, 595] width 174 height 38
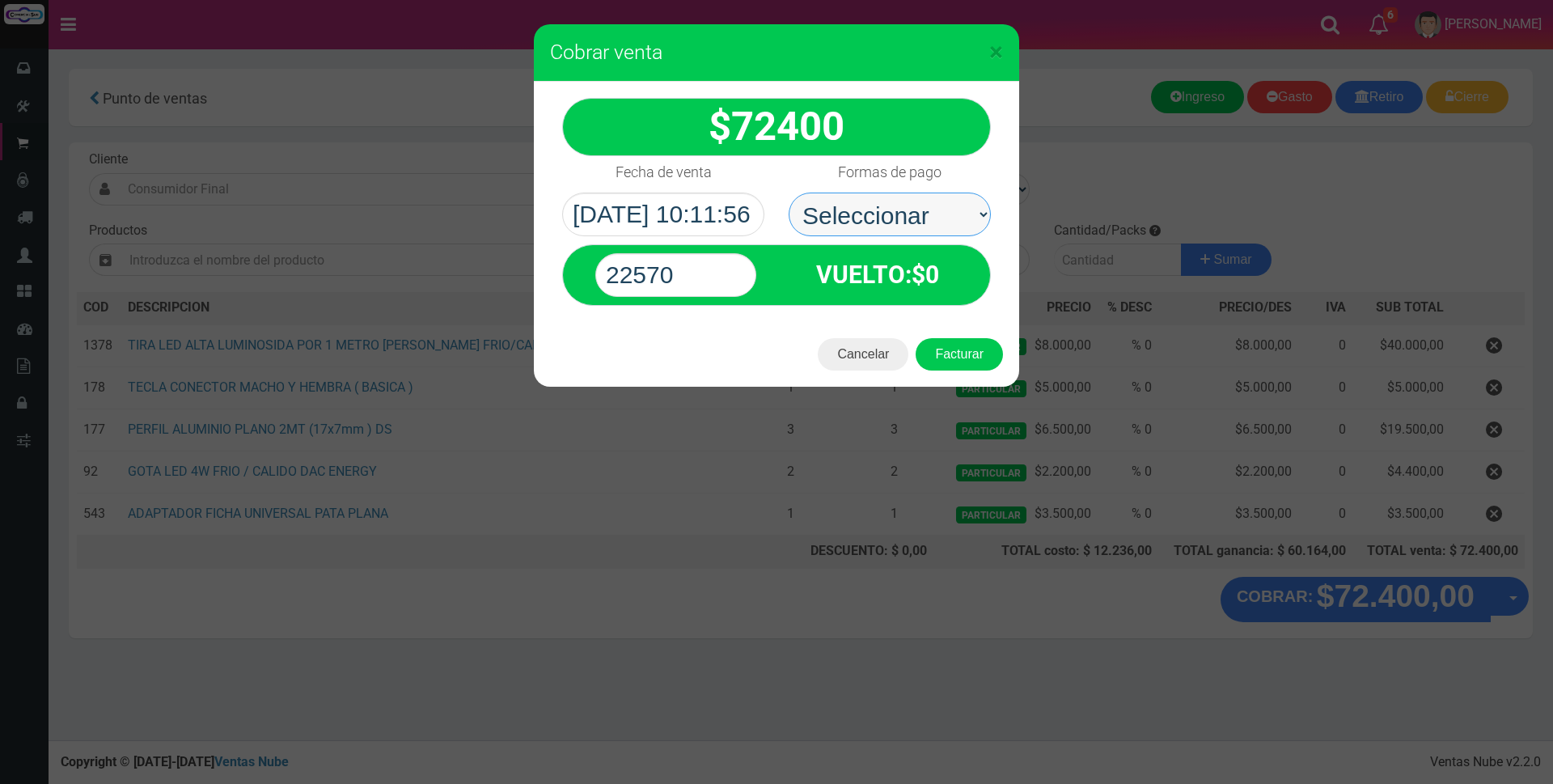
click at [837, 210] on select "Seleccionar Efectivo Tarjeta de Crédito Depósito Débito" at bounding box center [890, 214] width 202 height 44
select select "Efectivo"
click at [788, 193] on select "Seleccionar Efectivo Tarjeta de Crédito Depósito Débito" at bounding box center [890, 214] width 202 height 44
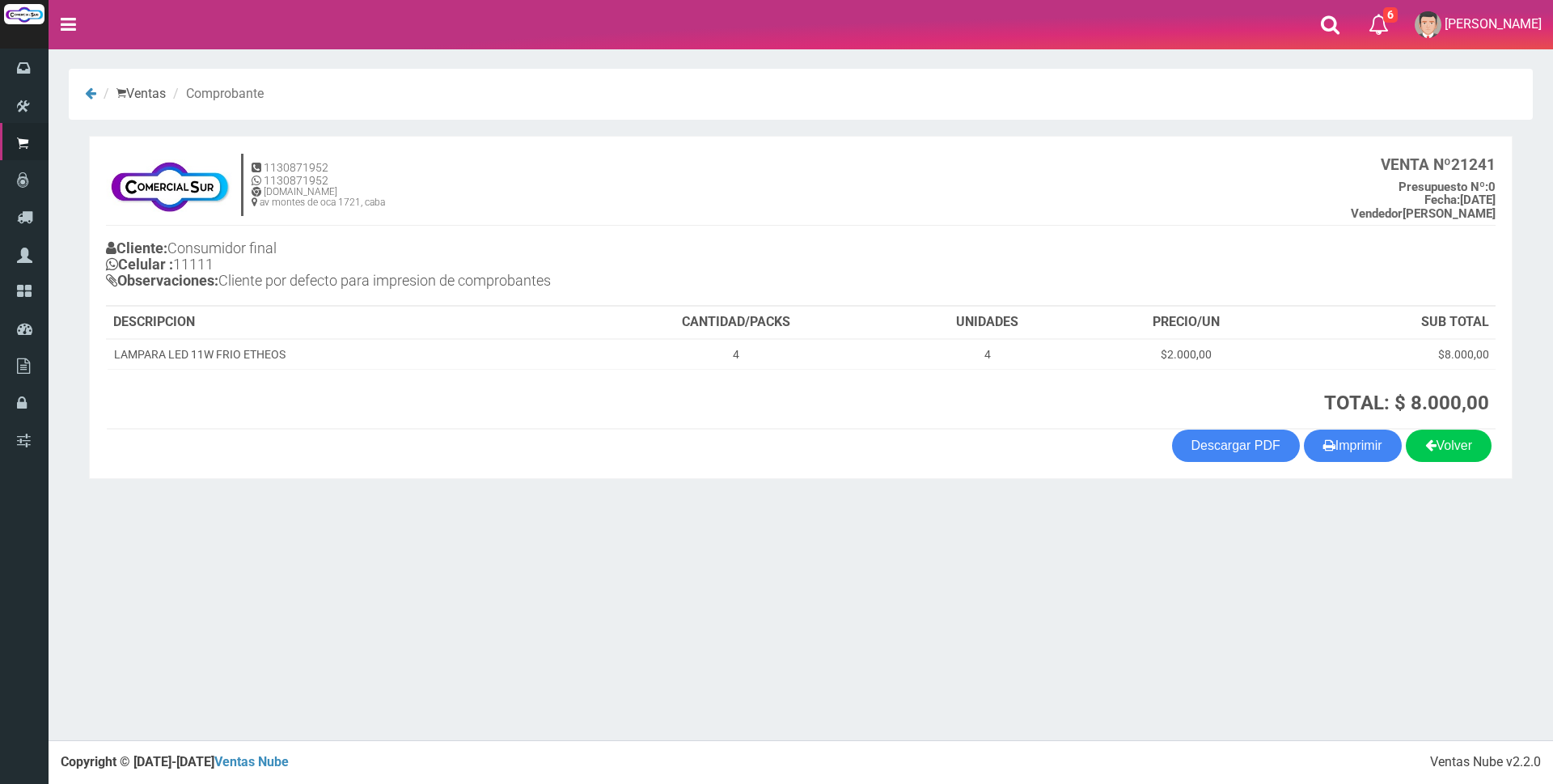
drag, startPoint x: 0, startPoint y: 0, endPoint x: 405, endPoint y: 288, distance: 497.0
